Goal: Task Accomplishment & Management: Manage account settings

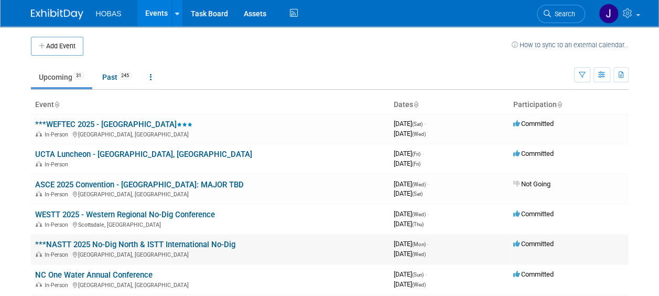
click at [167, 241] on link "***NASTT 2025 No-Dig North & ISTT International No-Dig" at bounding box center [135, 243] width 200 height 9
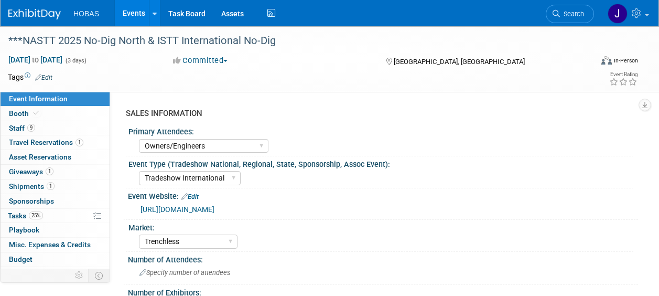
select select "Owners/Engineers"
select select "Tradeshow International"
select select "Trenchless"
select select "Exhibiting"
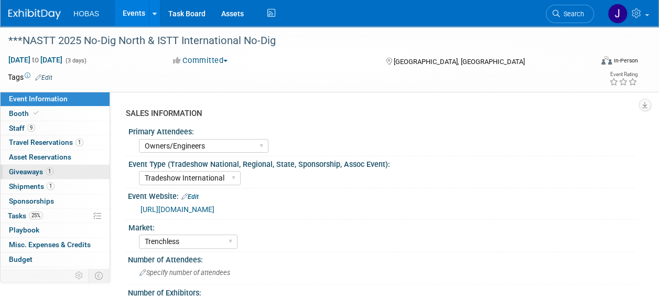
click at [38, 168] on span "Giveaways 1" at bounding box center [31, 171] width 45 height 8
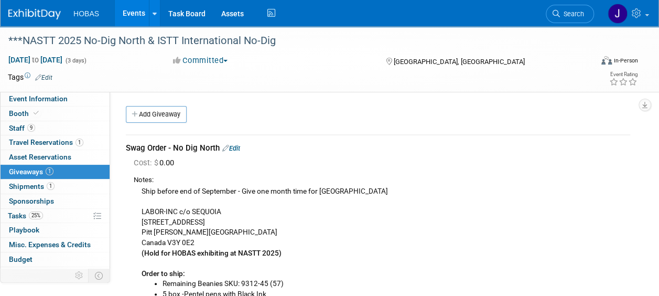
click at [239, 151] on link "Edit" at bounding box center [231, 148] width 18 height 8
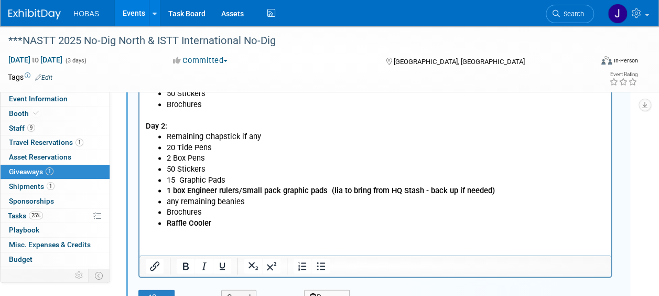
scroll to position [624, 0]
click at [264, 222] on li "Raffle Cooler" at bounding box center [386, 222] width 438 height 11
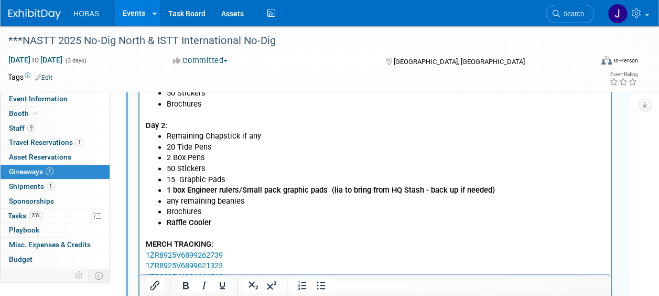
scroll to position [641, 0]
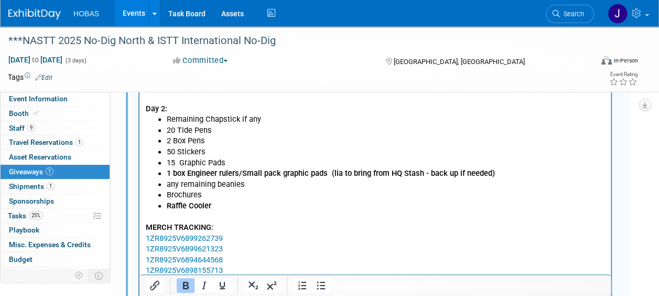
click at [214, 225] on p "MERCH TRACKING:" at bounding box center [375, 227] width 459 height 11
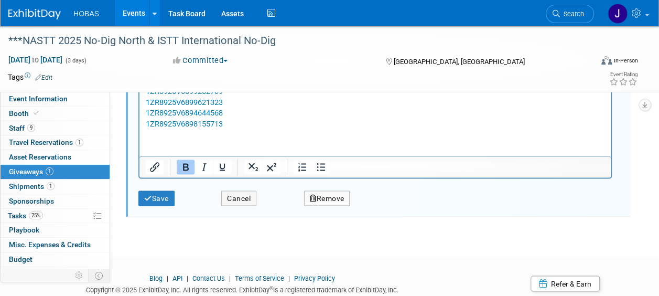
scroll to position [800, 0]
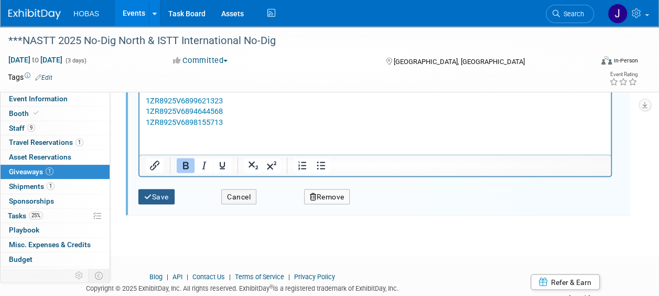
click at [159, 193] on button "Save" at bounding box center [156, 196] width 36 height 15
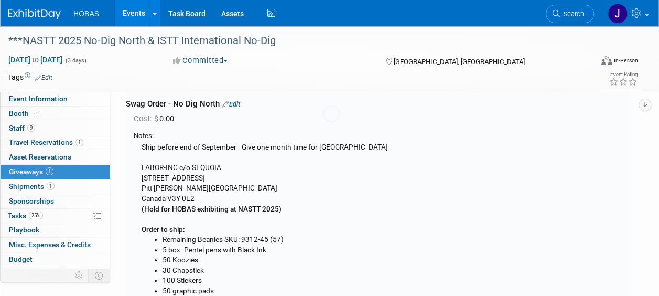
scroll to position [15, 0]
